Goal: Information Seeking & Learning: Check status

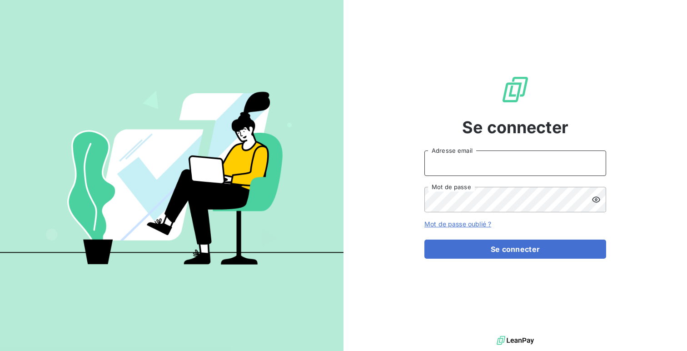
click at [515, 154] on input "Adresse email" at bounding box center [516, 162] width 182 height 25
type input "admin@acltest"
click at [425, 240] on button "Se connecter" at bounding box center [516, 249] width 182 height 19
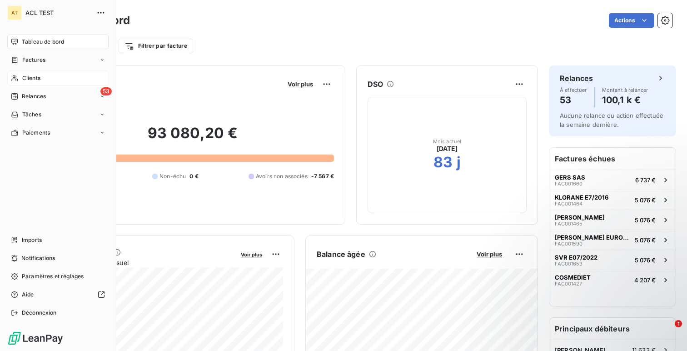
click at [37, 85] on div "Clients" at bounding box center [57, 78] width 101 height 15
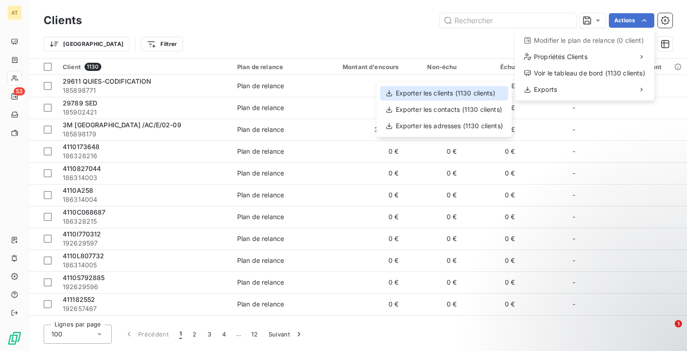
click at [445, 96] on div "Exporter les clients (1130 clients)" at bounding box center [444, 93] width 128 height 15
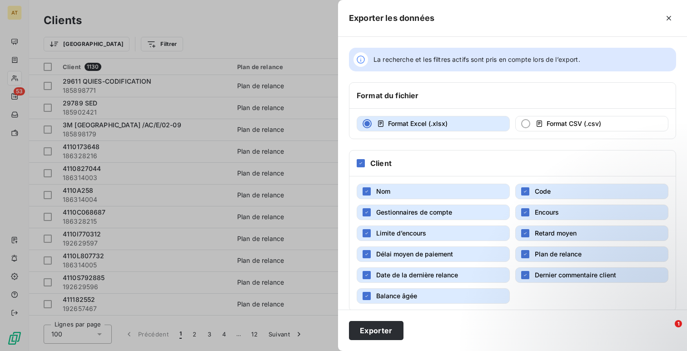
scroll to position [80, 0]
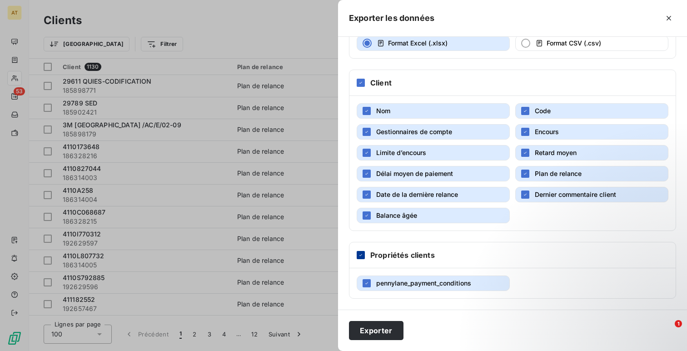
click at [360, 256] on icon at bounding box center [360, 254] width 5 height 5
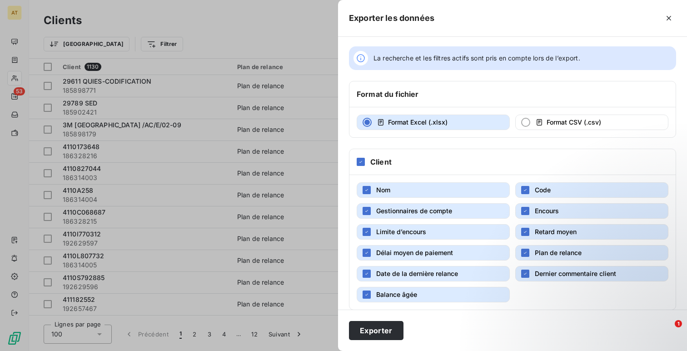
scroll to position [0, 0]
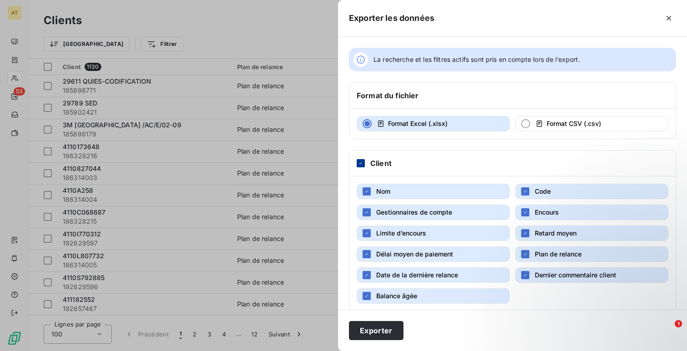
click at [360, 165] on icon at bounding box center [360, 162] width 5 height 5
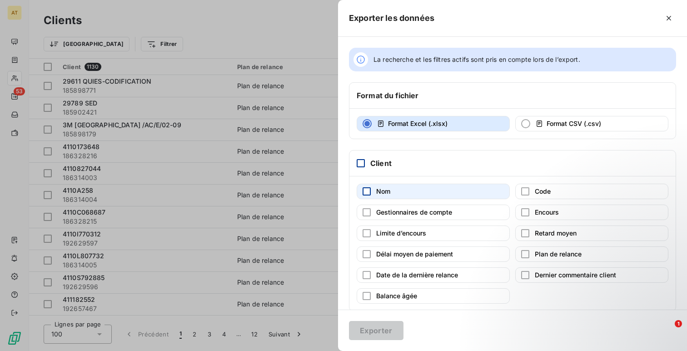
click at [366, 193] on div "button" at bounding box center [367, 191] width 8 height 8
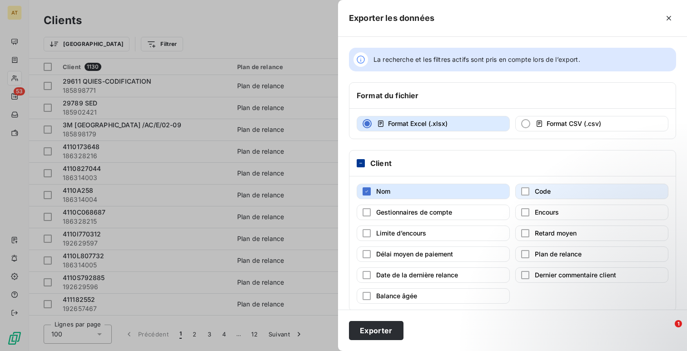
click at [571, 189] on button "Code" at bounding box center [591, 191] width 153 height 15
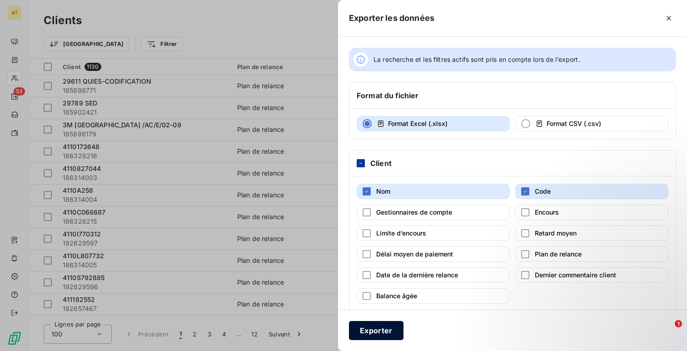
click at [373, 324] on button "Exporter" at bounding box center [376, 330] width 55 height 19
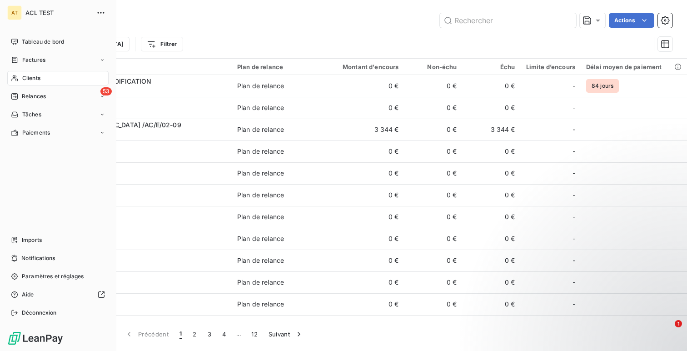
click at [48, 79] on div "Clients" at bounding box center [57, 78] width 101 height 15
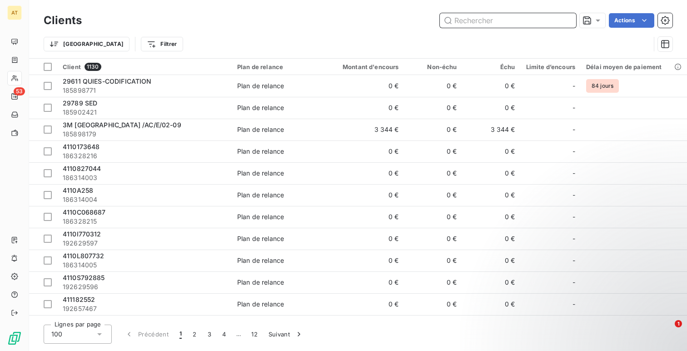
click at [524, 18] on input "text" at bounding box center [508, 20] width 136 height 15
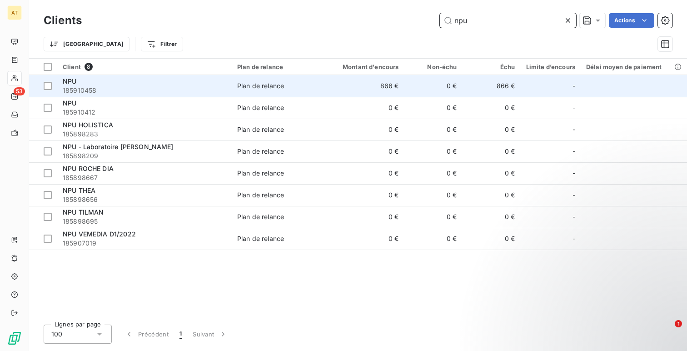
type input "npu"
click at [150, 88] on span "185910458" at bounding box center [145, 90] width 164 height 9
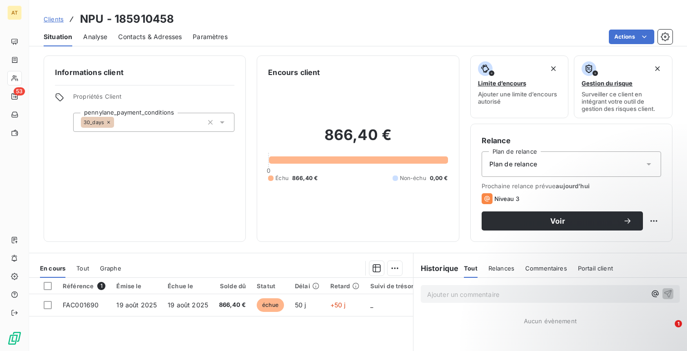
click at [154, 26] on h3 "NPU - 185910458" at bounding box center [127, 19] width 94 height 16
copy h3 "185910458"
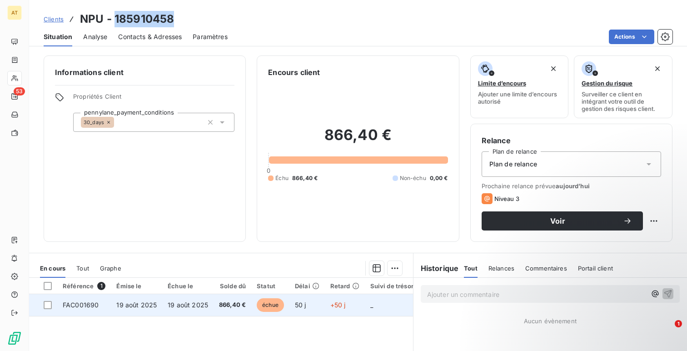
click at [82, 307] on span "FAC001690" at bounding box center [81, 305] width 36 height 8
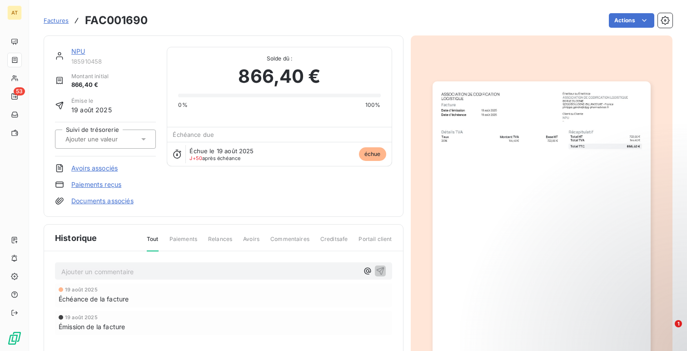
click at [127, 24] on h3 "FAC001690" at bounding box center [116, 20] width 63 height 16
copy h3 "FAC001690"
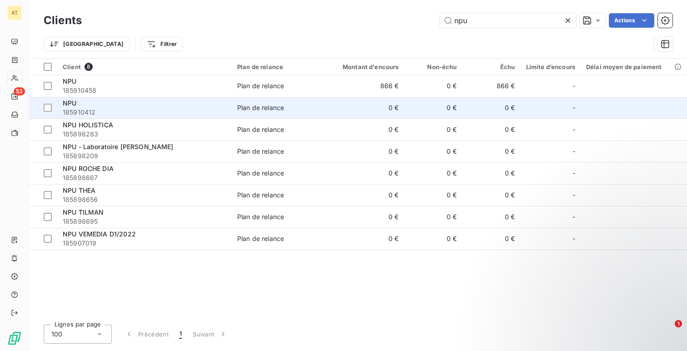
click at [105, 109] on span "185910412" at bounding box center [145, 112] width 164 height 9
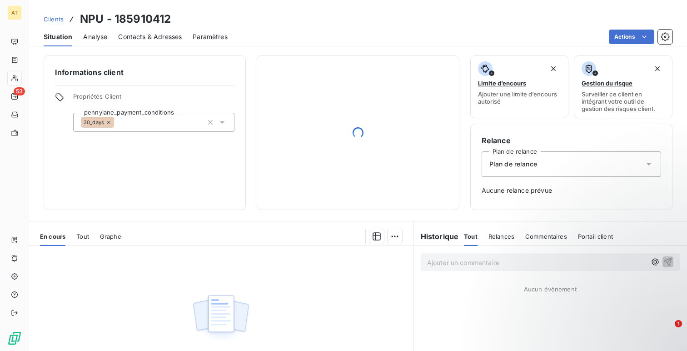
click at [73, 237] on div "En cours Tout Graphe" at bounding box center [221, 236] width 384 height 19
click at [79, 237] on span "Tout" at bounding box center [82, 236] width 13 height 7
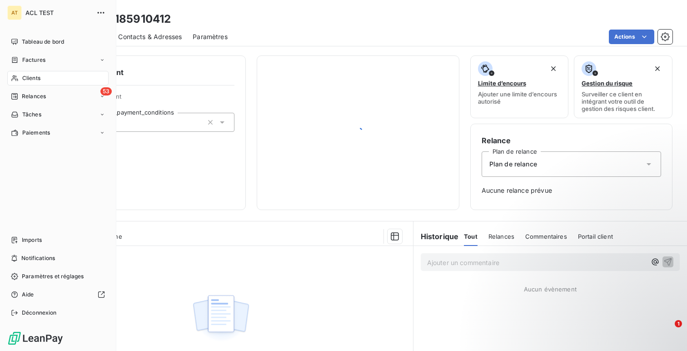
click at [17, 51] on nav "Tableau de bord Factures Clients 53 Relances Tâches Paiements" at bounding box center [57, 87] width 101 height 105
click at [35, 45] on span "Tableau de bord" at bounding box center [43, 42] width 42 height 8
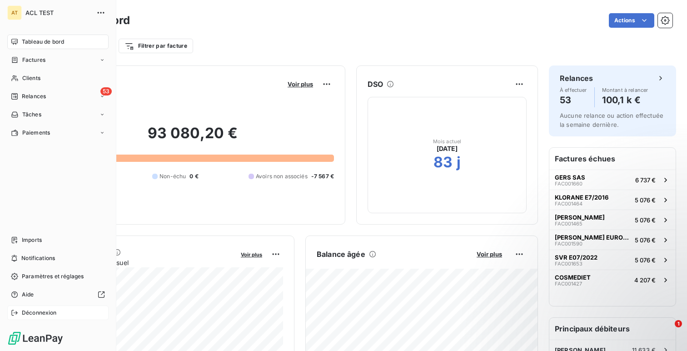
click at [18, 306] on div "Déconnexion" at bounding box center [57, 312] width 101 height 15
